Goal: Navigation & Orientation: Find specific page/section

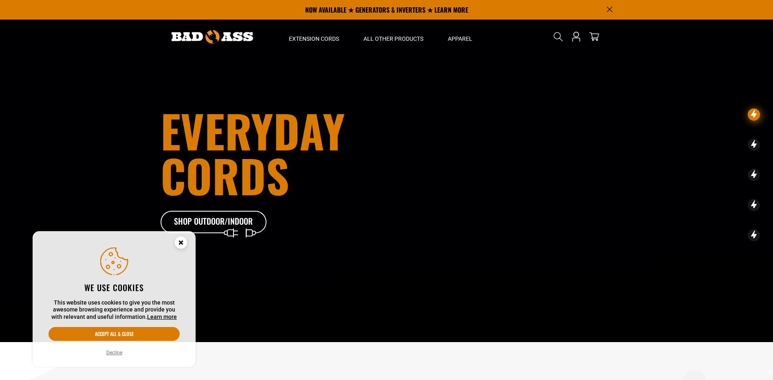
click at [180, 243] on circle "Cookie Consent" at bounding box center [181, 242] width 12 height 12
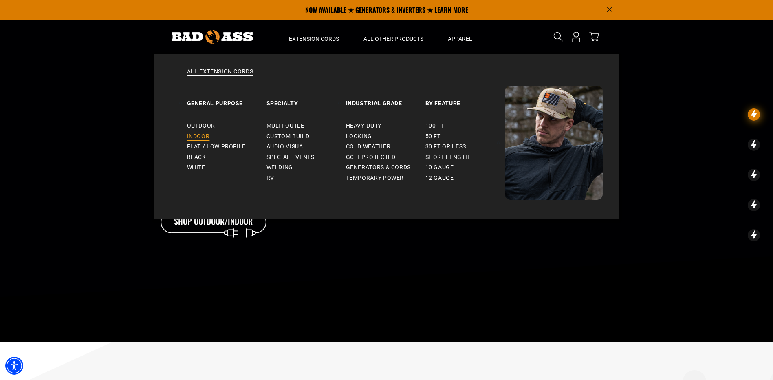
click at [201, 139] on span "Indoor" at bounding box center [198, 136] width 23 height 7
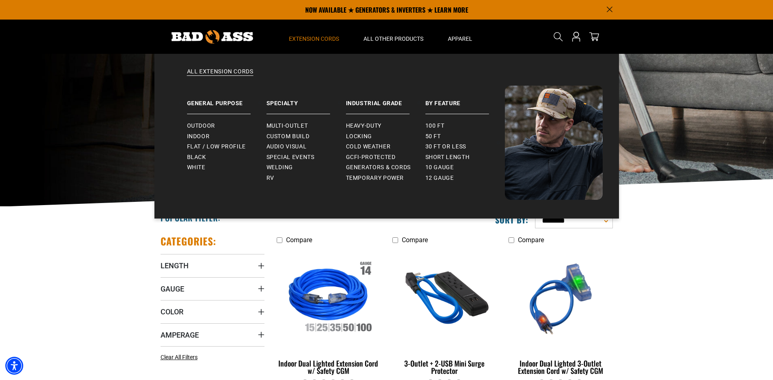
click at [327, 39] on span "Extension Cords" at bounding box center [314, 38] width 50 height 7
click at [227, 104] on link "General Purpose" at bounding box center [226, 100] width 79 height 29
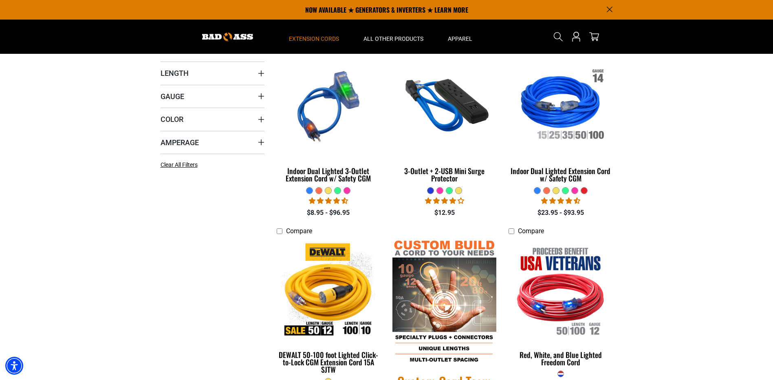
scroll to position [163, 0]
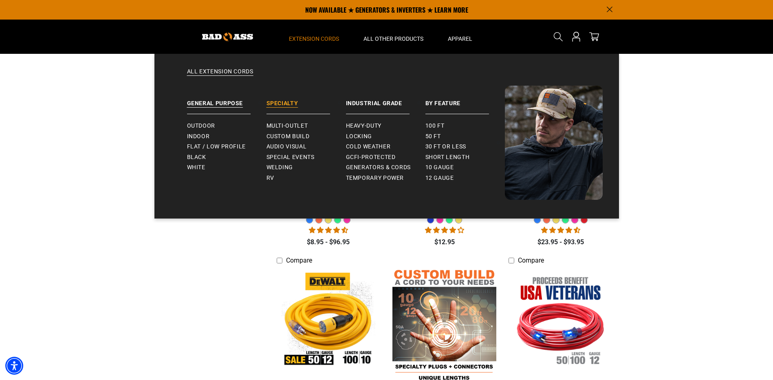
click at [289, 105] on link "Specialty" at bounding box center [306, 100] width 79 height 29
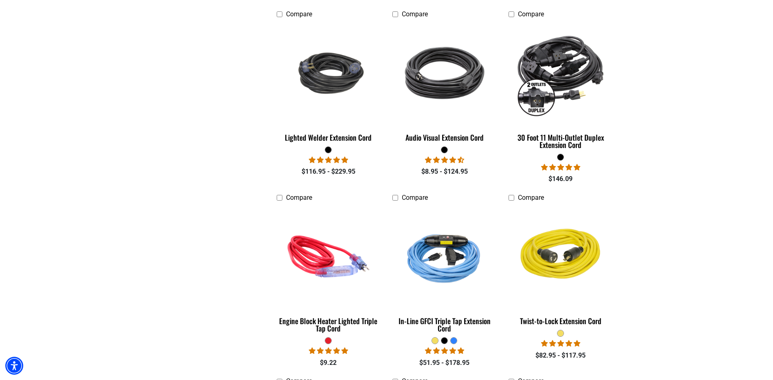
scroll to position [1019, 0]
